Goal: Transaction & Acquisition: Purchase product/service

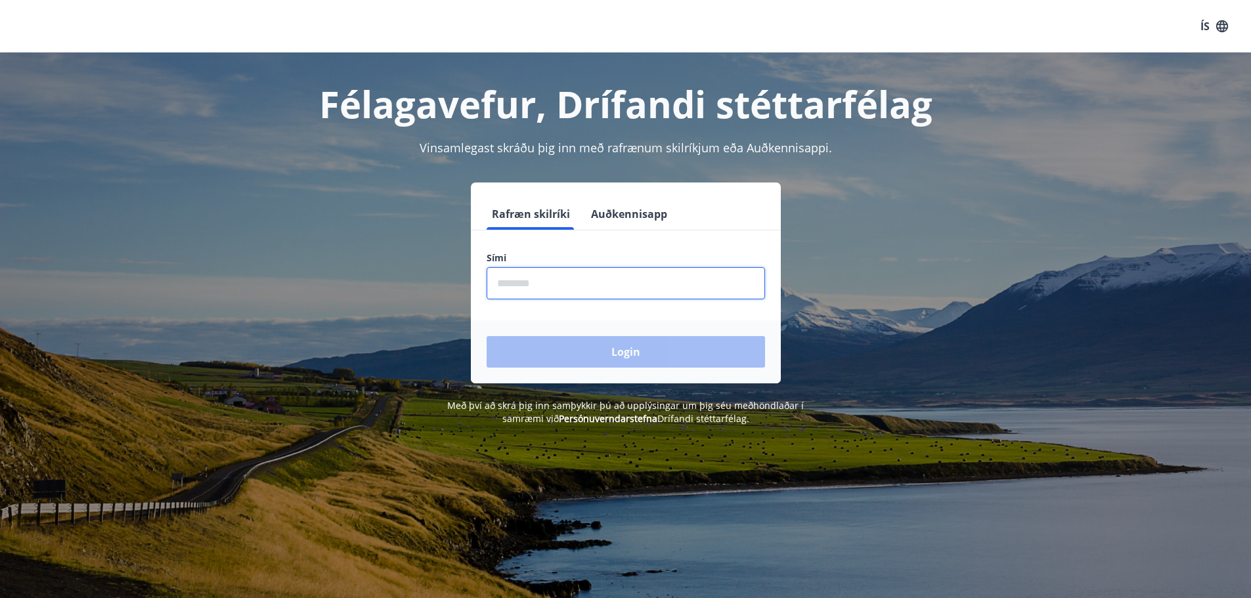
click at [586, 284] on input "phone" at bounding box center [625, 283] width 278 height 32
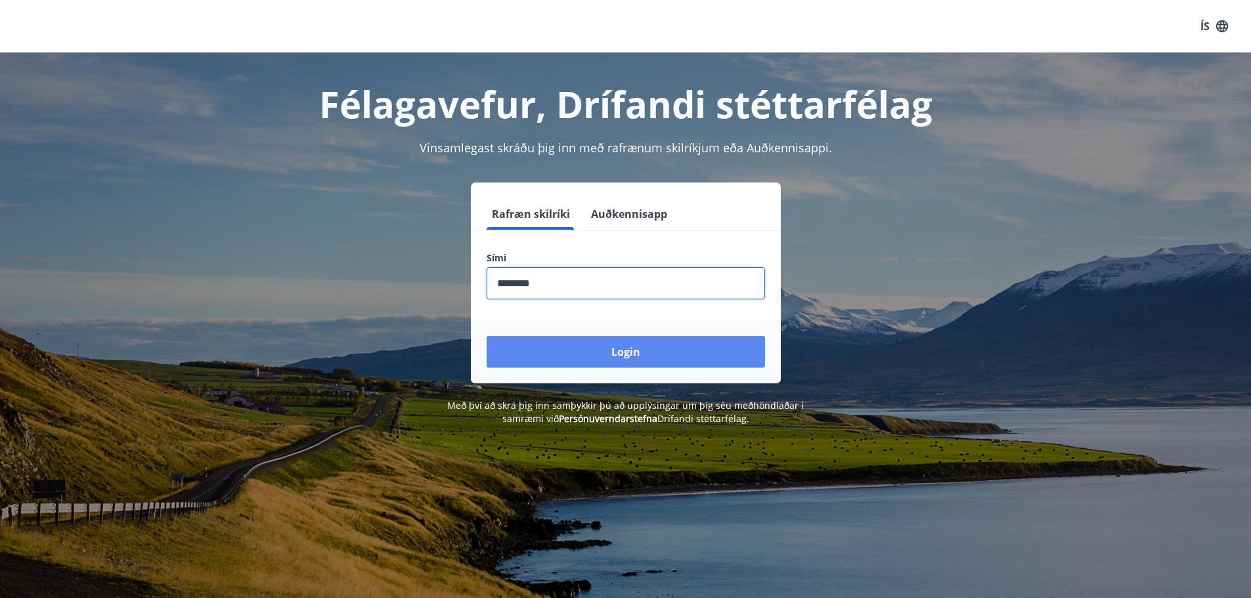
type input "********"
click at [634, 356] on button "Login" at bounding box center [625, 352] width 278 height 32
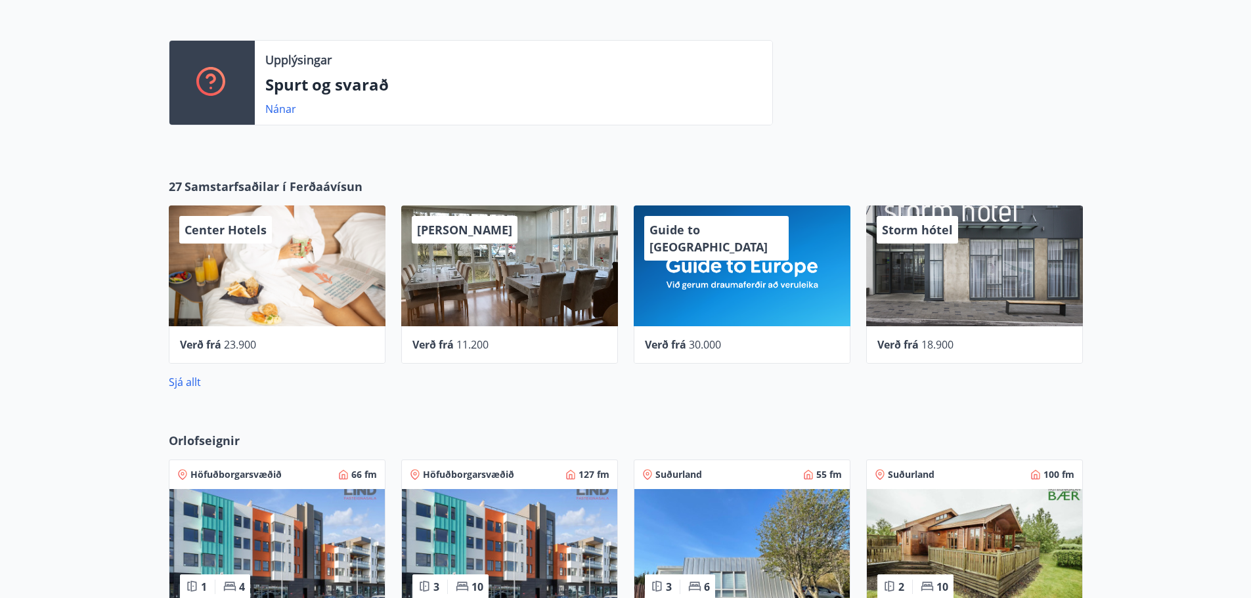
scroll to position [197, 0]
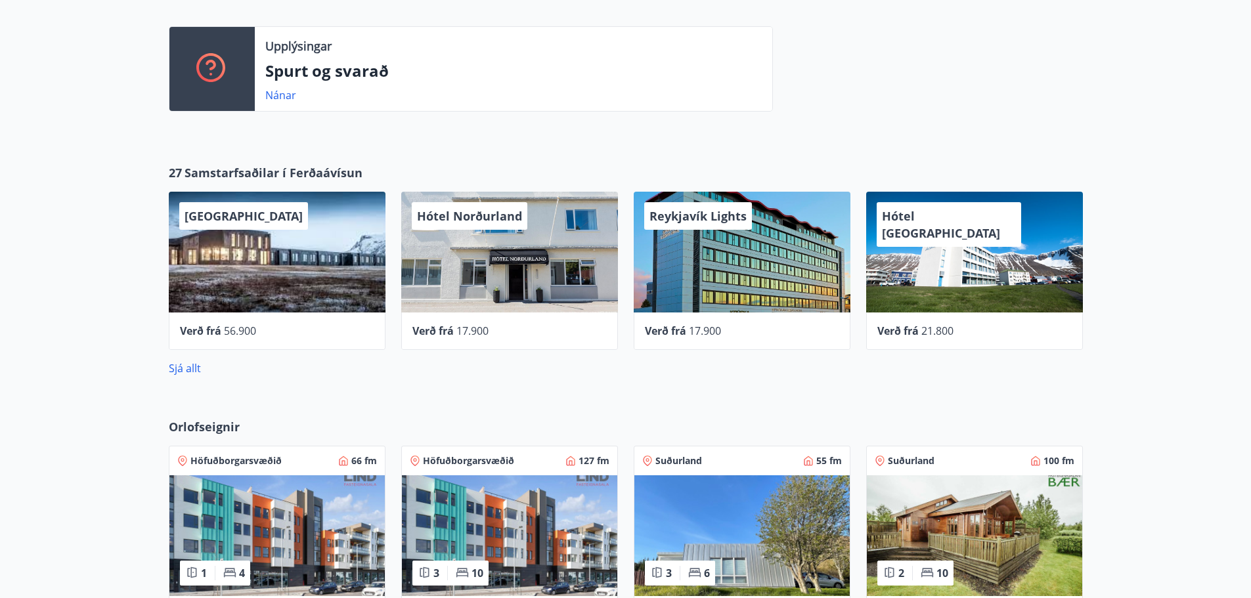
scroll to position [430, 0]
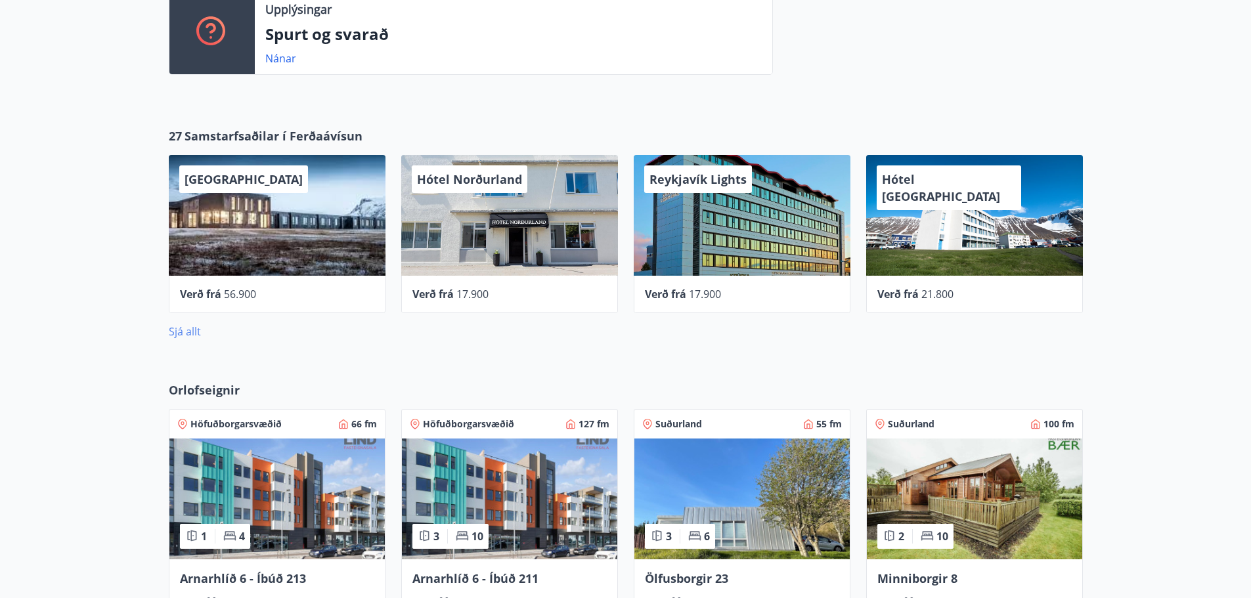
click at [180, 333] on link "Sjá allt" at bounding box center [185, 331] width 32 height 14
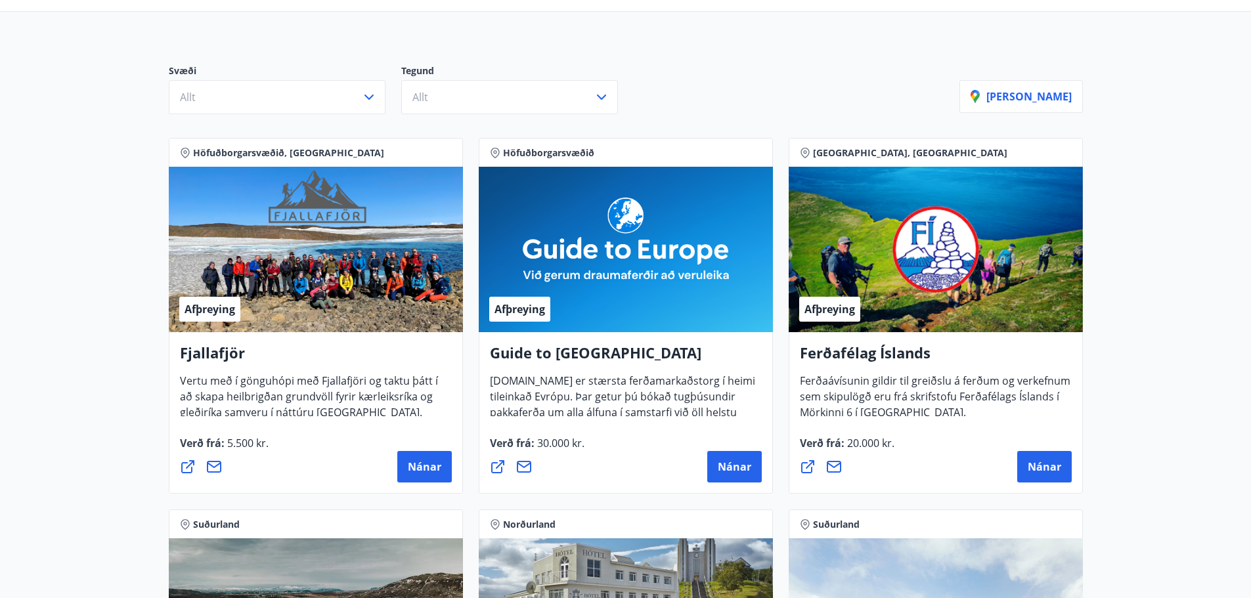
scroll to position [69, 0]
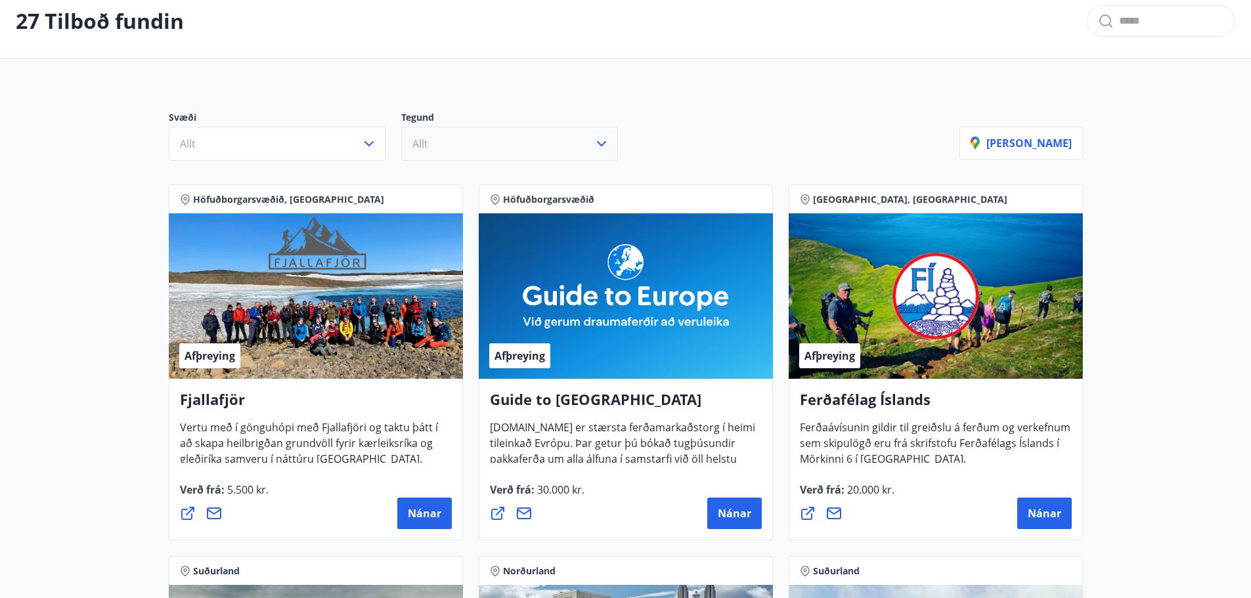
click at [586, 140] on button "Allt" at bounding box center [509, 144] width 217 height 34
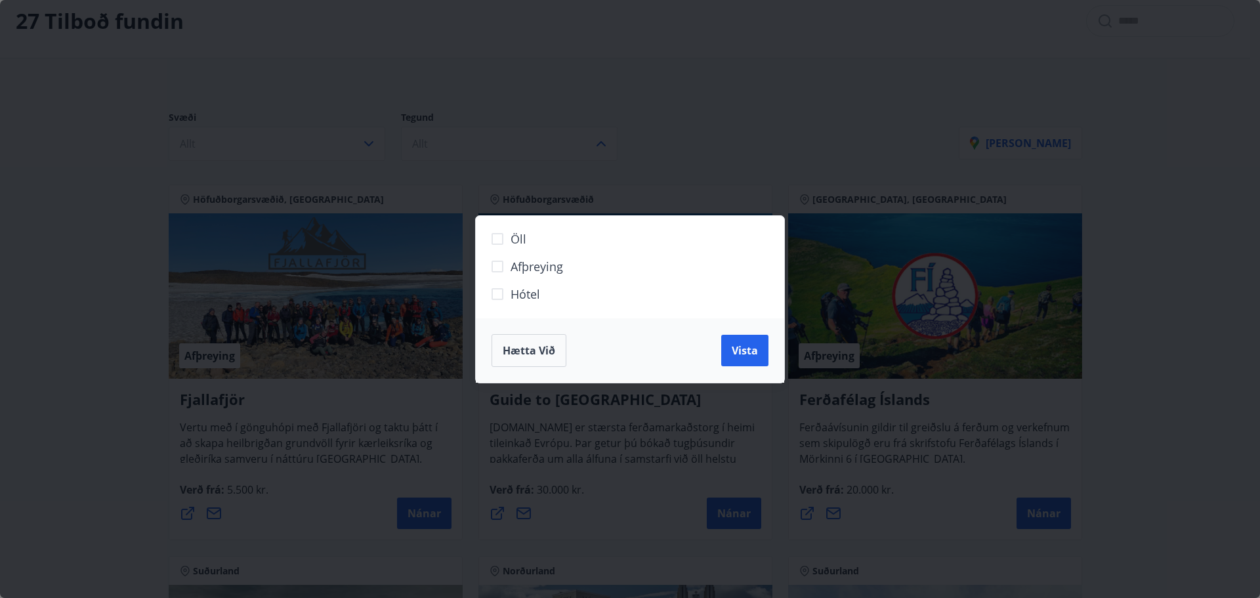
drag, startPoint x: 735, startPoint y: 113, endPoint x: 717, endPoint y: 122, distance: 20.6
click at [735, 113] on div "Öll Afþreying Hótel Hætta við Vista" at bounding box center [630, 299] width 1260 height 598
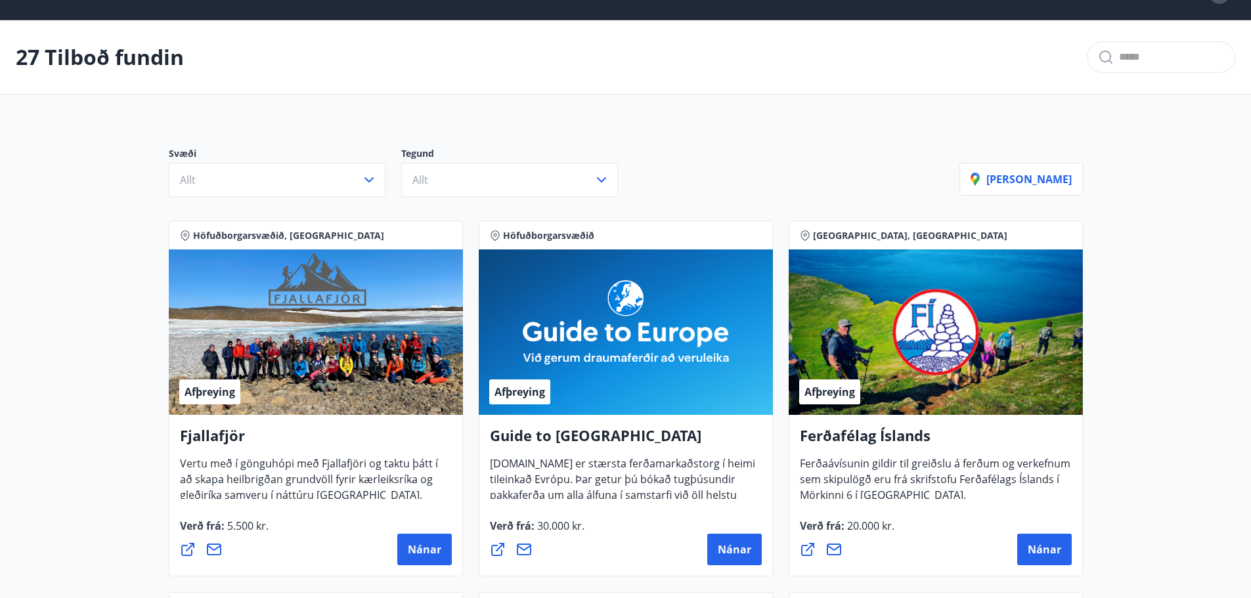
scroll to position [0, 0]
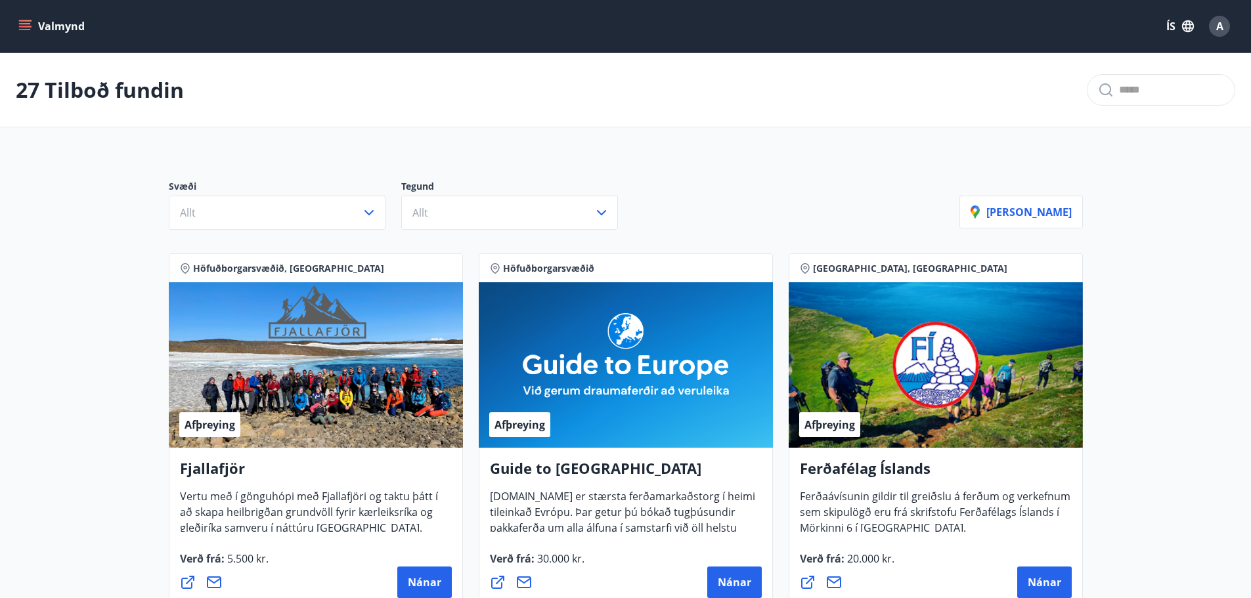
click at [21, 16] on button "Valmynd" at bounding box center [53, 26] width 74 height 24
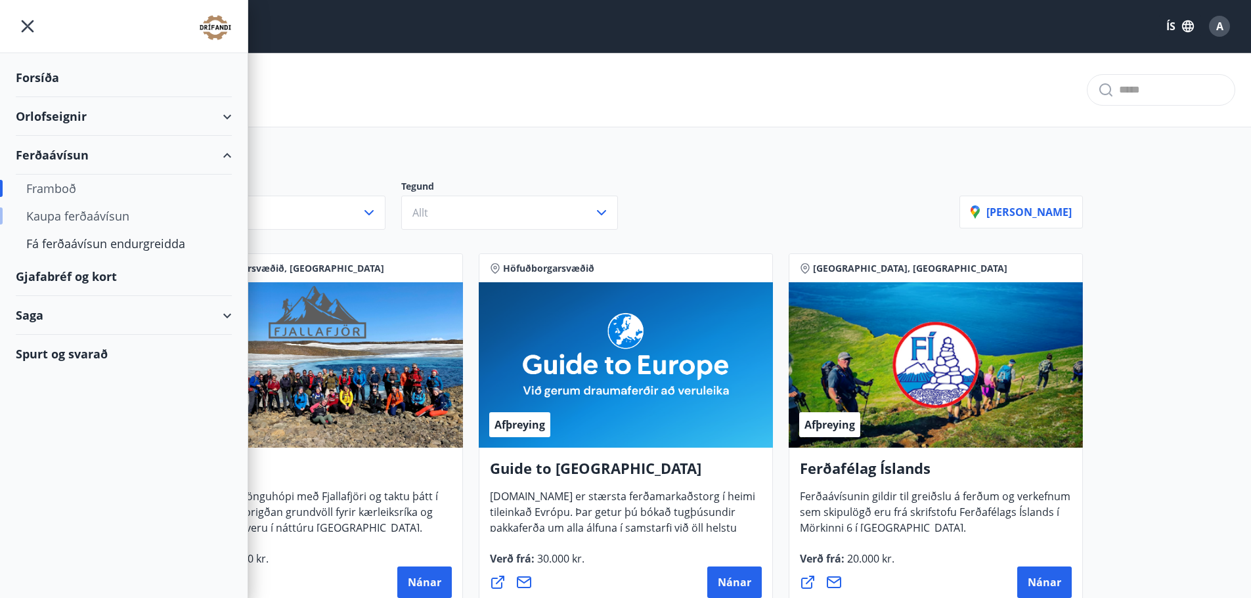
click at [64, 207] on div "Kaupa ferðaávísun" at bounding box center [123, 216] width 195 height 28
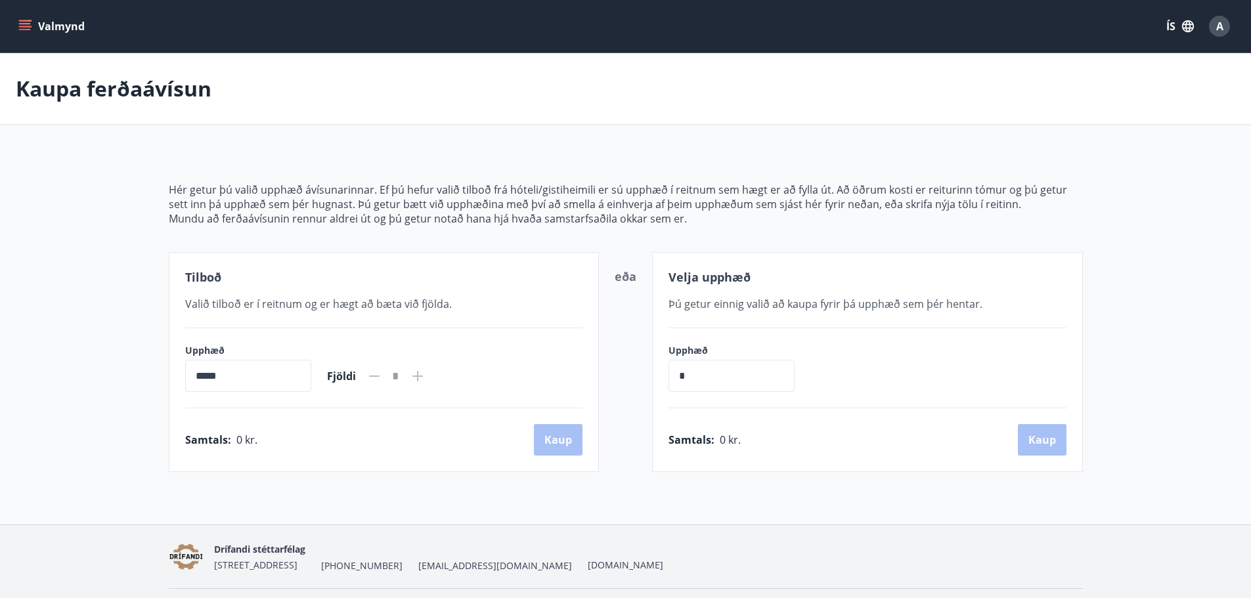
click at [22, 22] on icon "menu" at bounding box center [24, 26] width 13 height 13
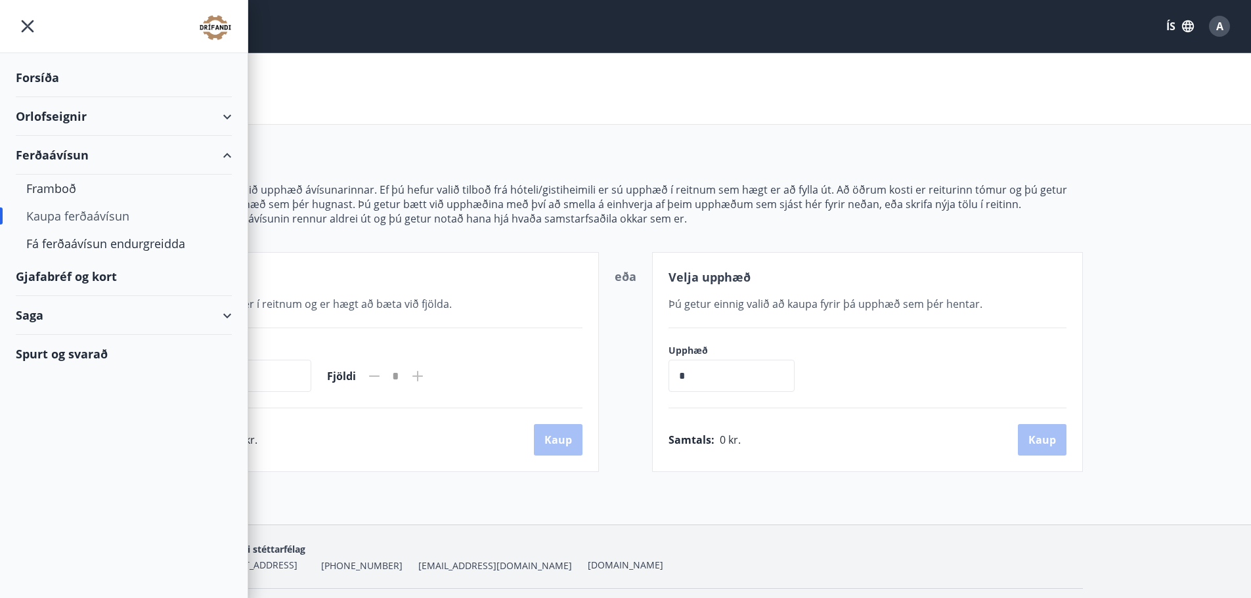
click at [99, 276] on div "Gjafabréf og kort" at bounding box center [124, 276] width 216 height 39
